Goal: Entertainment & Leisure: Consume media (video, audio)

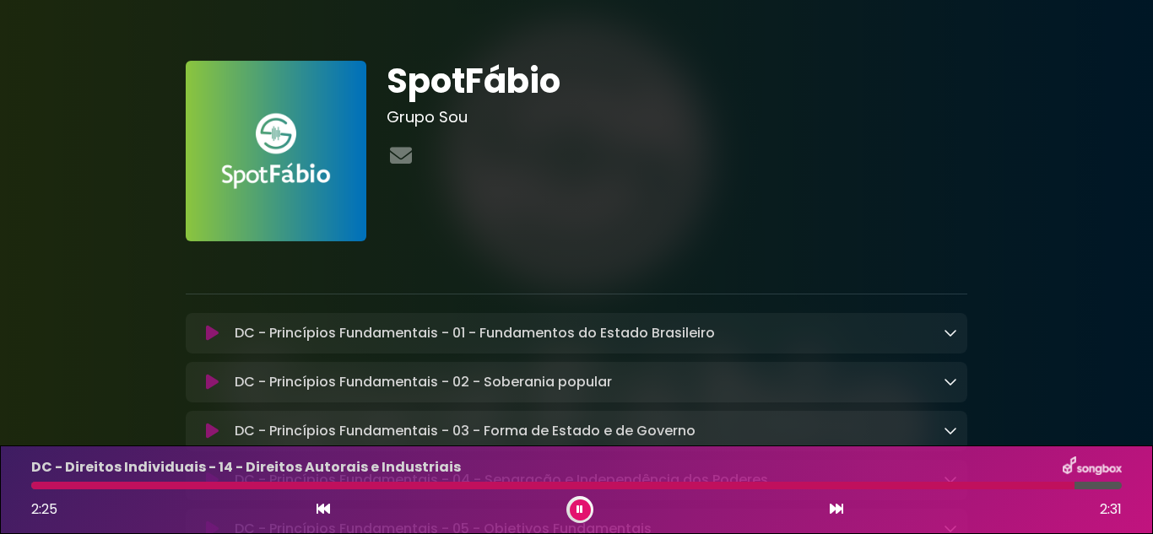
click at [583, 516] on button at bounding box center [580, 510] width 21 height 21
click at [995, 463] on div "DC - Direitos Individuais - 14 - Direitos Autorais e Industriais" at bounding box center [576, 468] width 1111 height 22
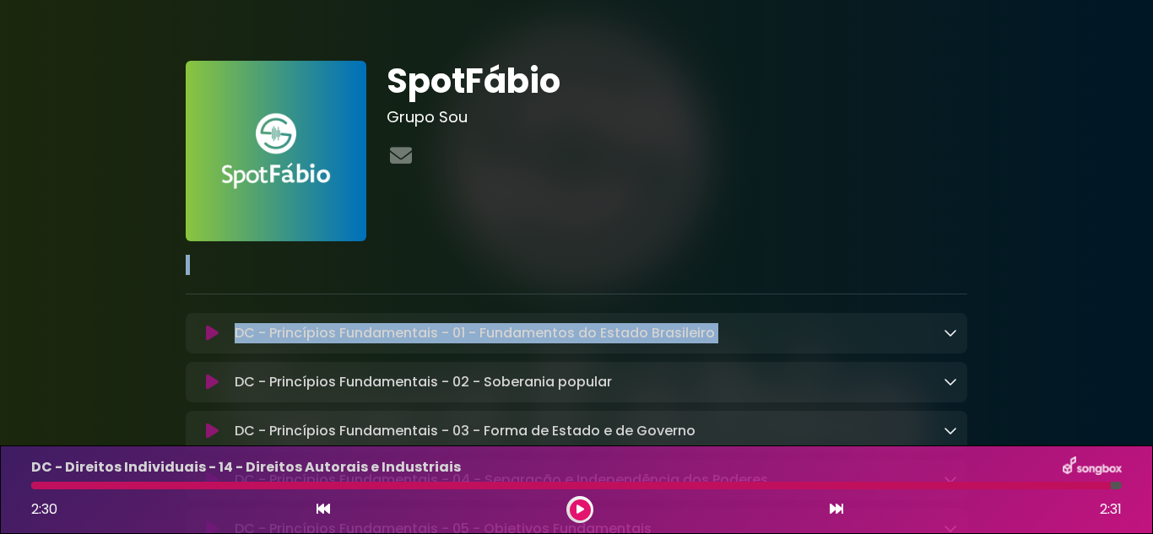
drag, startPoint x: 1047, startPoint y: 341, endPoint x: 1030, endPoint y: 122, distance: 219.3
click at [791, 187] on div "SpotFábio Grupo Sou" at bounding box center [677, 151] width 602 height 181
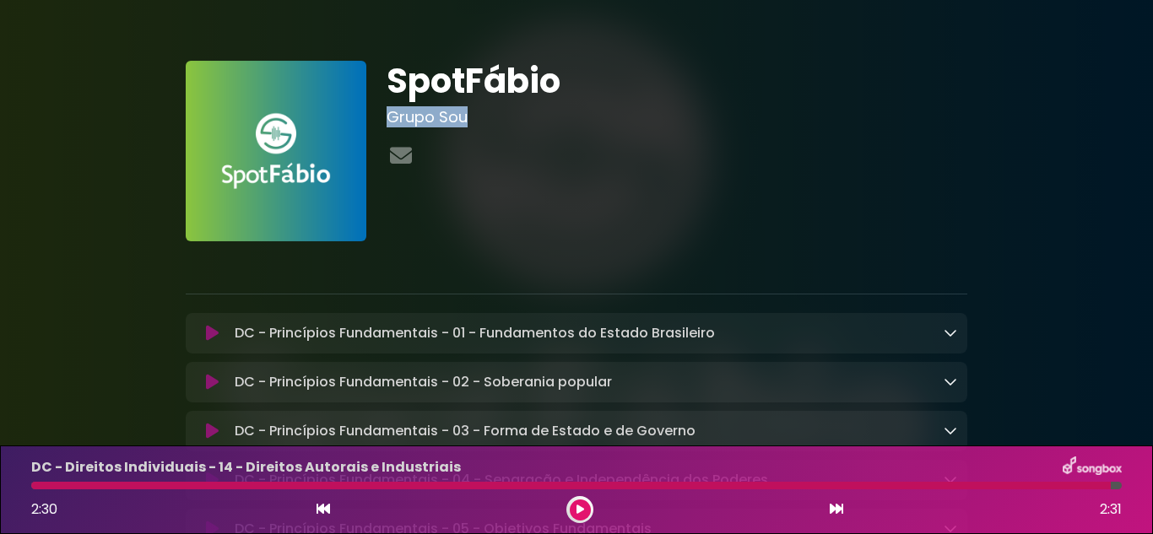
drag, startPoint x: 850, startPoint y: 230, endPoint x: 812, endPoint y: 80, distance: 155.0
click at [812, 80] on div "SpotFábio Grupo Sou" at bounding box center [677, 151] width 602 height 181
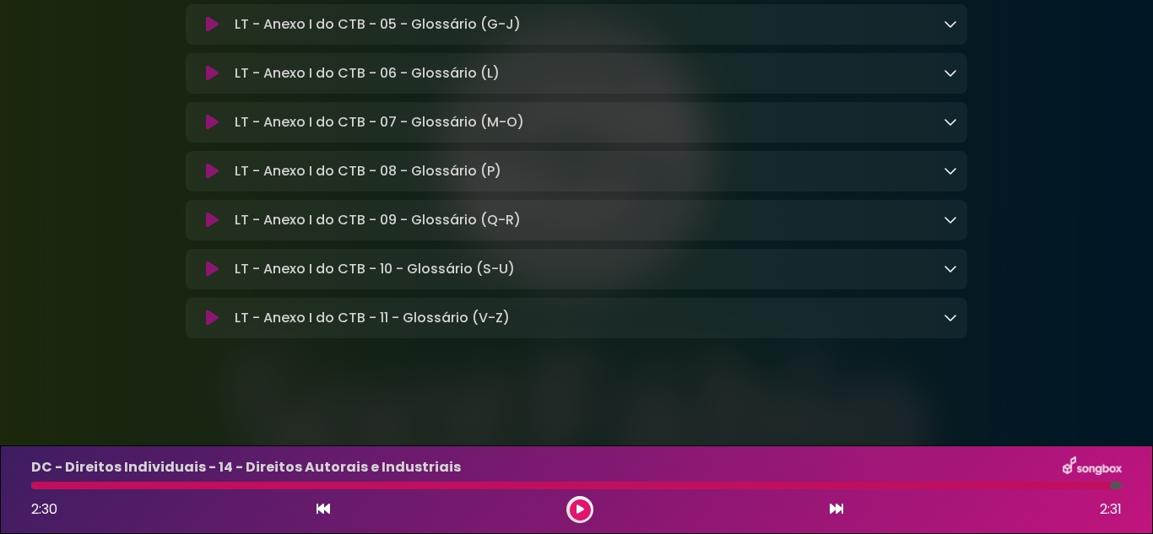
scroll to position [12106, 0]
